Goal: Navigation & Orientation: Find specific page/section

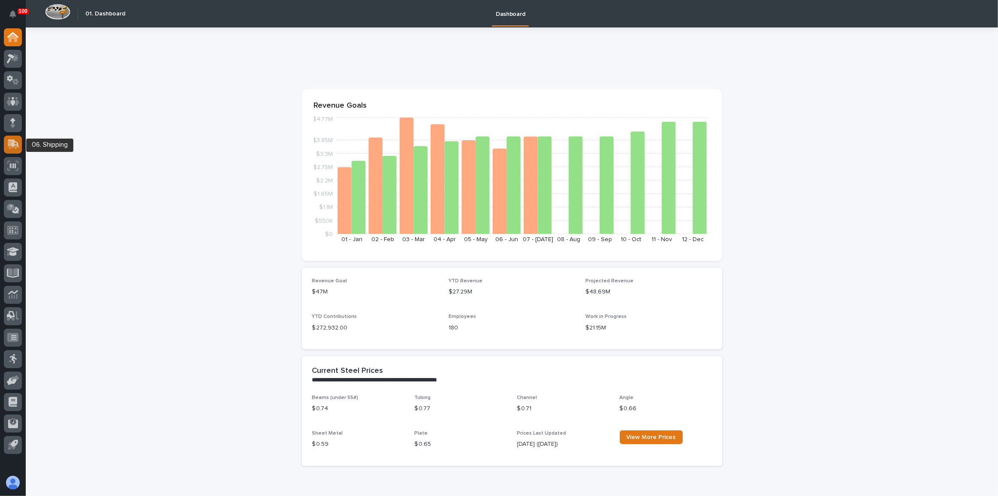
click at [20, 148] on div at bounding box center [13, 145] width 18 height 18
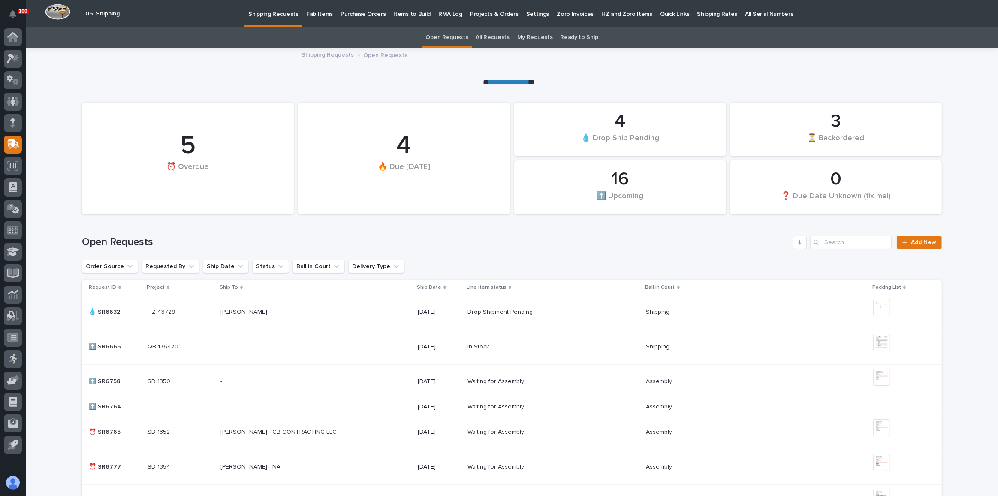
click at [660, 17] on p "Quick Links" at bounding box center [675, 9] width 30 height 18
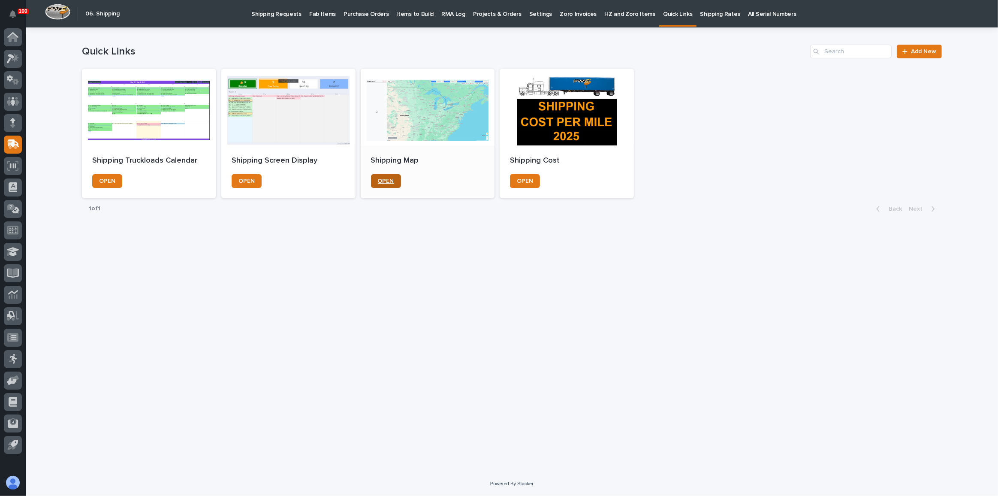
click at [384, 183] on span "OPEN" at bounding box center [386, 181] width 16 height 6
click at [18, 63] on icon at bounding box center [13, 59] width 12 height 10
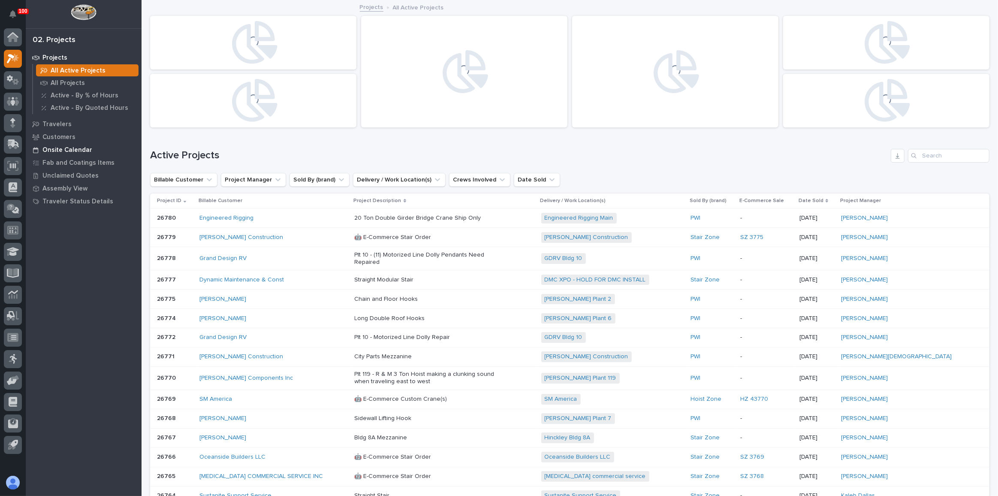
click at [81, 148] on p "Onsite Calendar" at bounding box center [67, 150] width 50 height 8
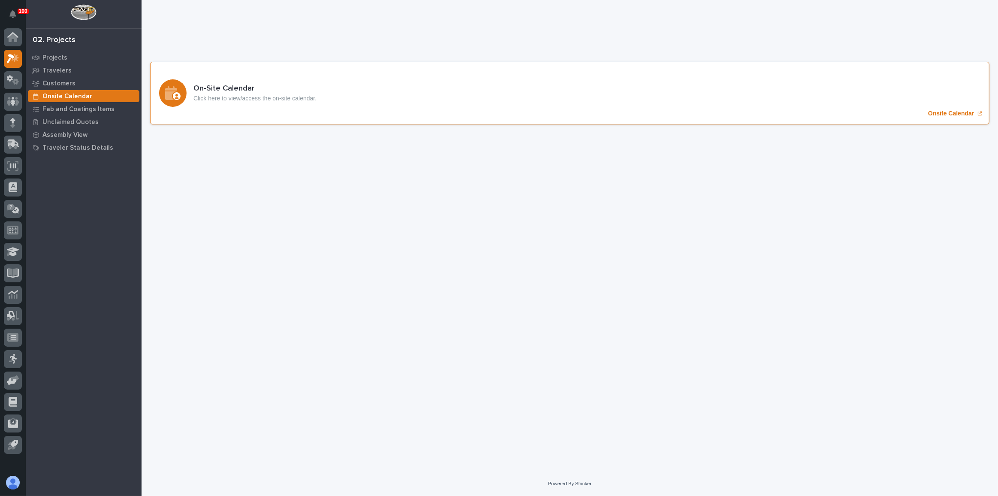
click at [337, 108] on div "On-Site Calendar Click here to view/access the on-site calendar. Onsite Calendar" at bounding box center [569, 93] width 839 height 63
click at [7, 142] on icon at bounding box center [13, 144] width 12 height 10
